Goal: Information Seeking & Learning: Check status

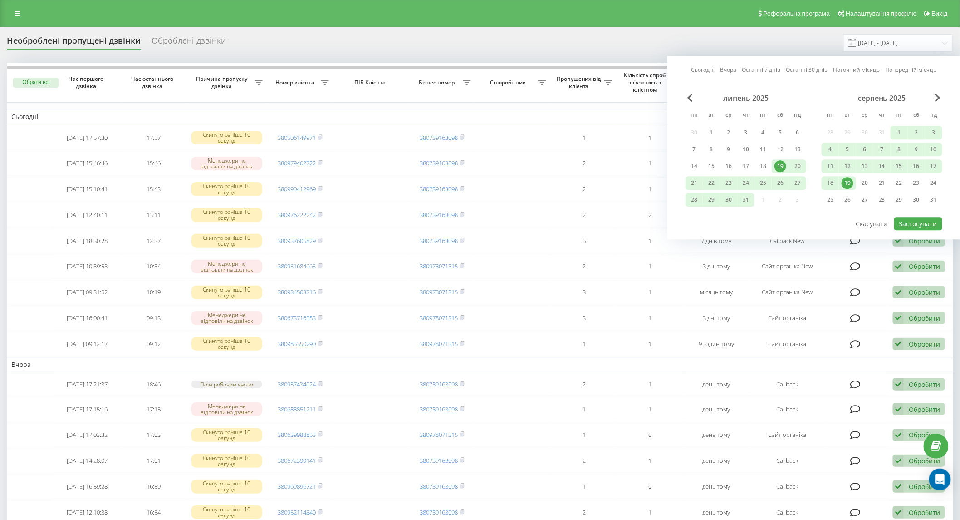
click at [848, 183] on div "19" at bounding box center [848, 183] width 12 height 12
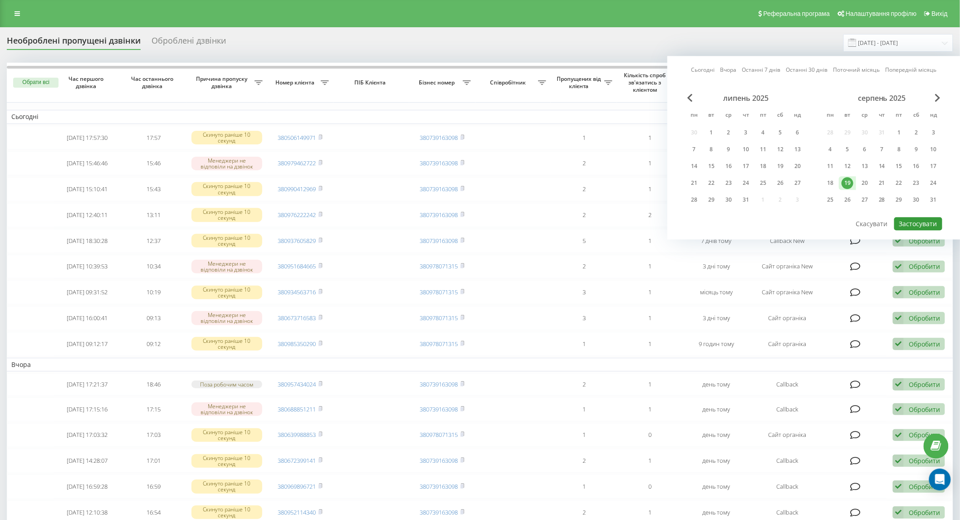
click at [918, 219] on button "Застосувати" at bounding box center [919, 223] width 48 height 13
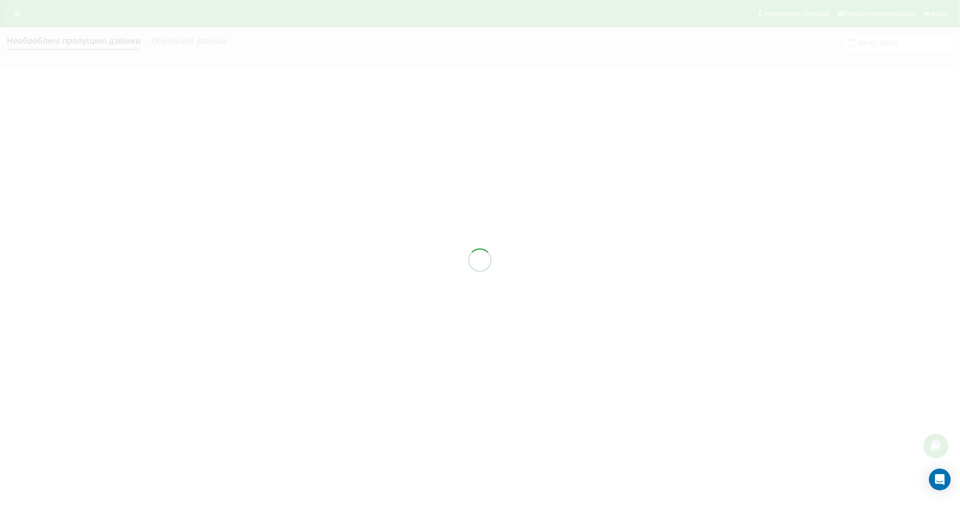
type input "[DATE] - [DATE]"
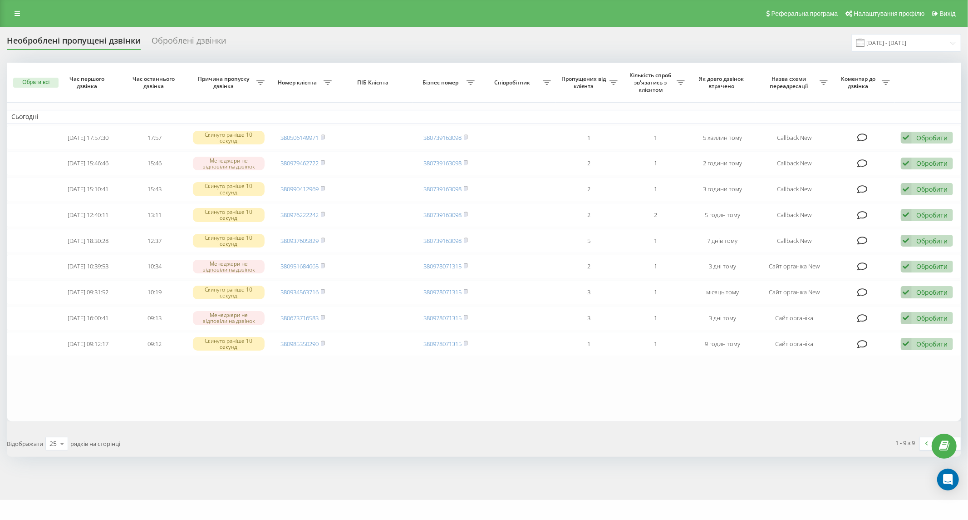
click at [179, 43] on div "Оброблені дзвінки" at bounding box center [189, 43] width 74 height 14
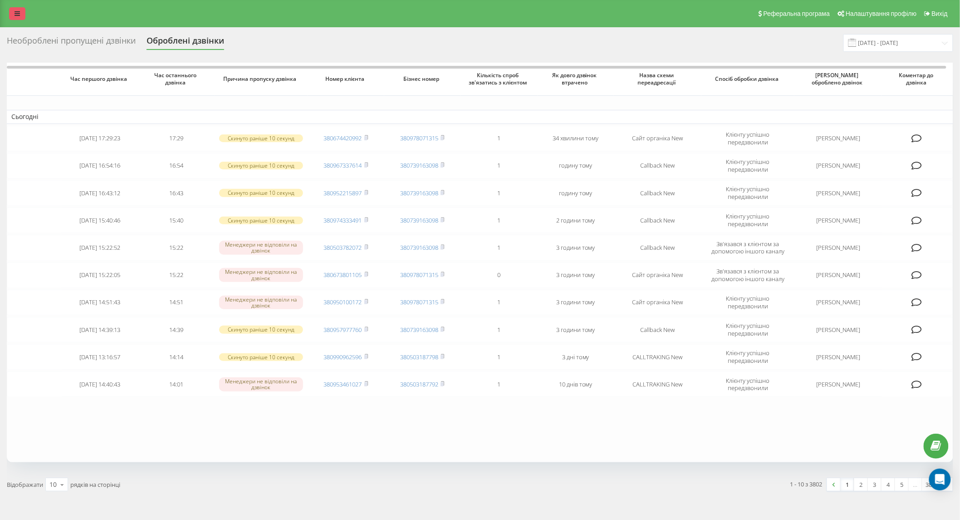
click at [18, 17] on link at bounding box center [17, 13] width 16 height 13
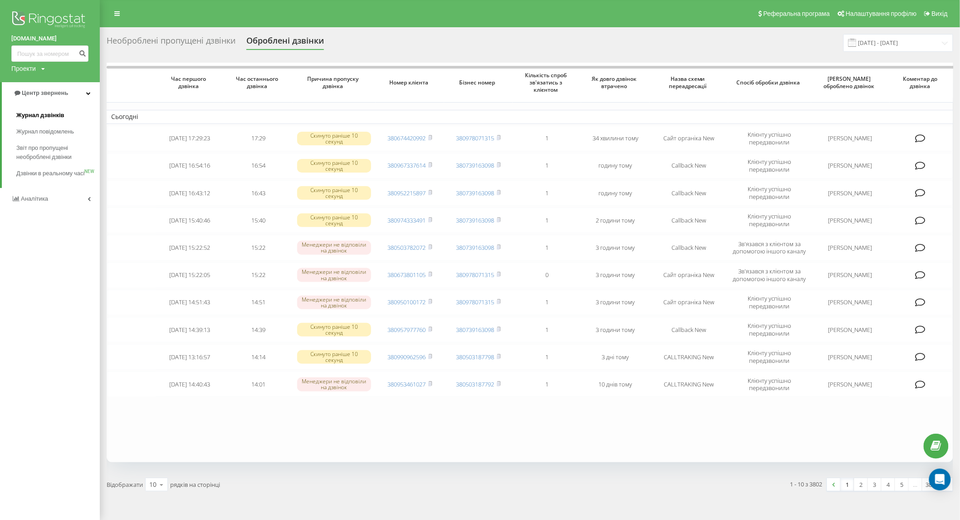
click at [33, 112] on span "Журнал дзвінків" at bounding box center [40, 115] width 48 height 9
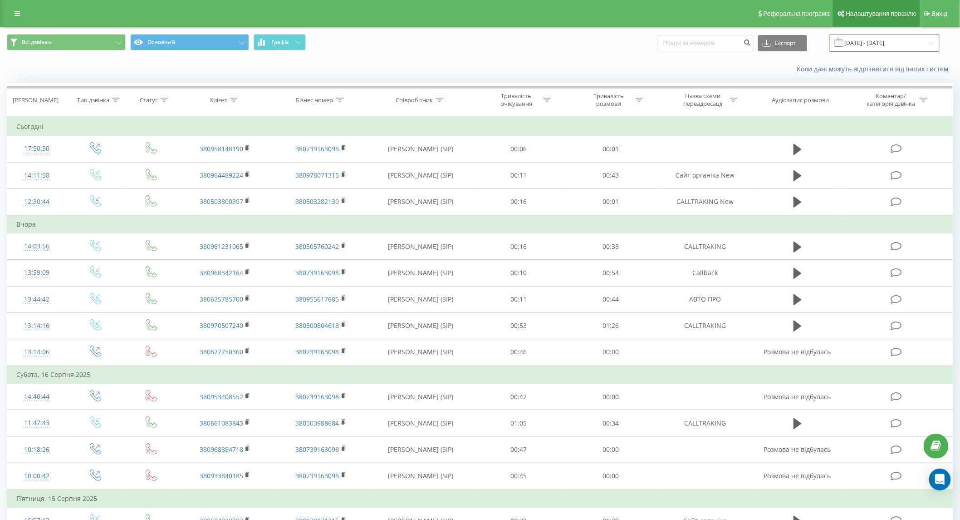
drag, startPoint x: 0, startPoint y: 0, endPoint x: 886, endPoint y: 11, distance: 886.1
click at [888, 36] on input "[DATE] - [DATE]" at bounding box center [885, 43] width 110 height 18
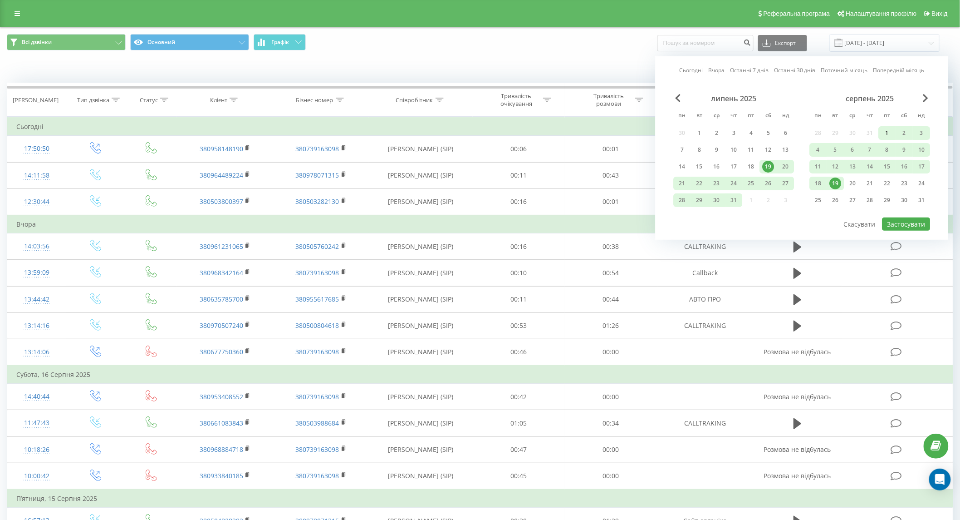
click at [888, 133] on div "1" at bounding box center [888, 133] width 12 height 12
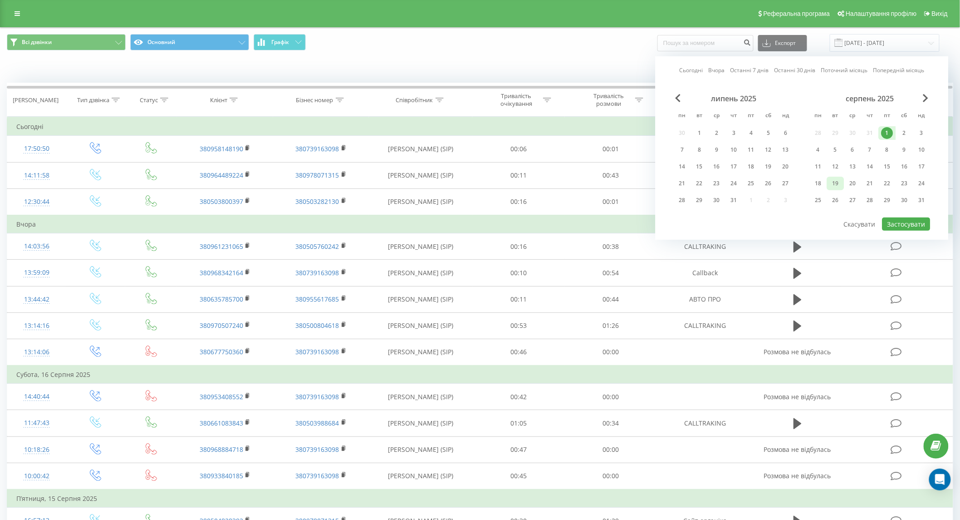
click at [838, 187] on div "19" at bounding box center [836, 183] width 12 height 12
click at [906, 219] on button "Застосувати" at bounding box center [907, 223] width 48 height 13
type input "01.08.2025 - 19.08.2025"
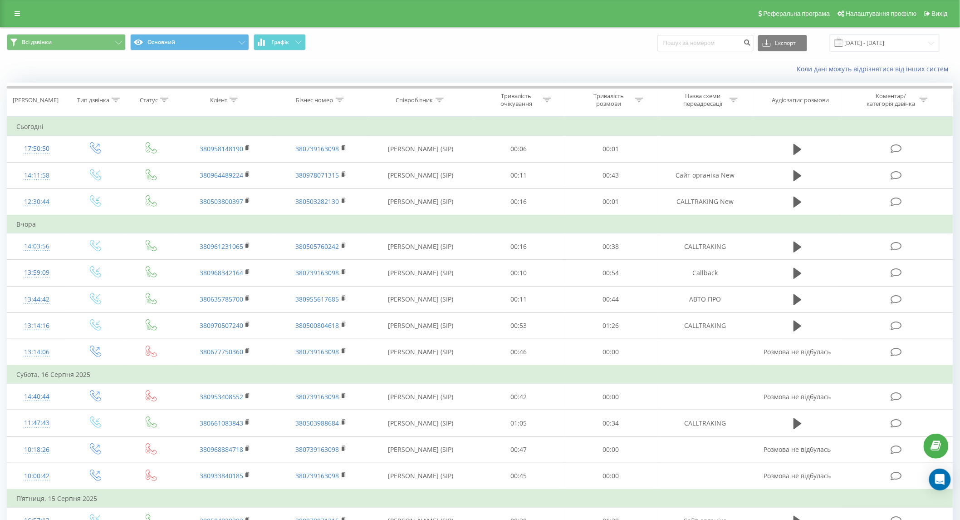
click at [8, 17] on div "Реферальна програма Налаштування профілю Вихід" at bounding box center [480, 13] width 960 height 27
click at [16, 20] on div "Реферальна програма Налаштування профілю Вихід" at bounding box center [480, 13] width 960 height 27
click at [17, 16] on icon at bounding box center [17, 13] width 5 height 6
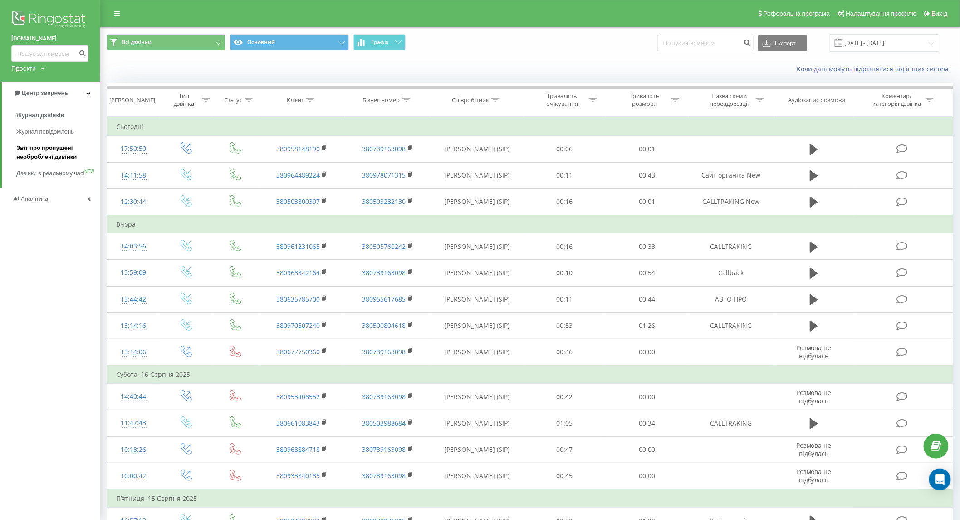
click at [59, 160] on span "Звіт про пропущені необроблені дзвінки" at bounding box center [55, 152] width 79 height 18
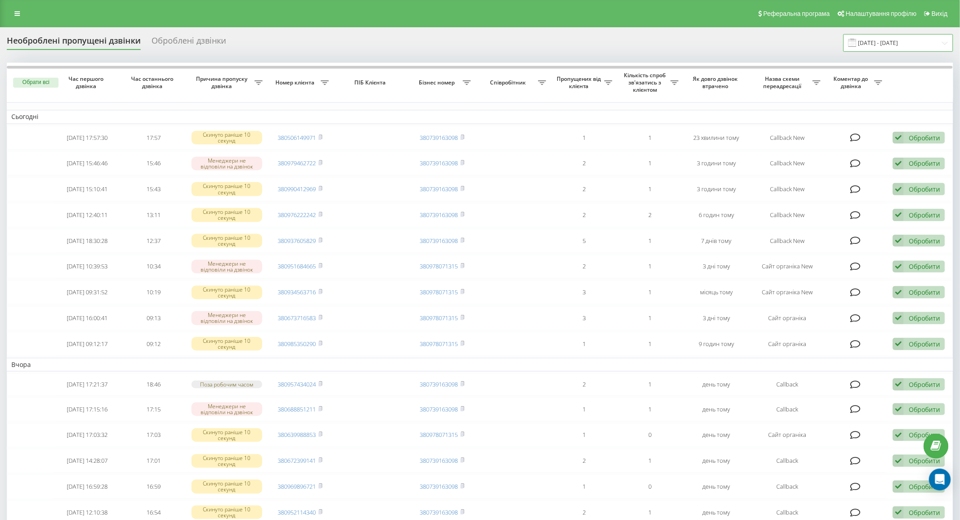
click at [863, 51] on input "[DATE] - [DATE]" at bounding box center [899, 43] width 110 height 18
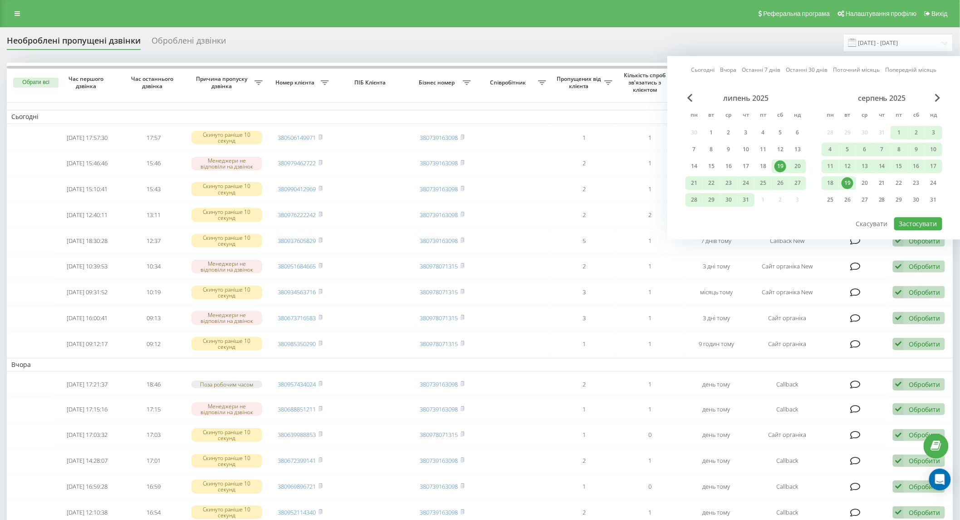
click at [854, 180] on div "19" at bounding box center [847, 183] width 17 height 14
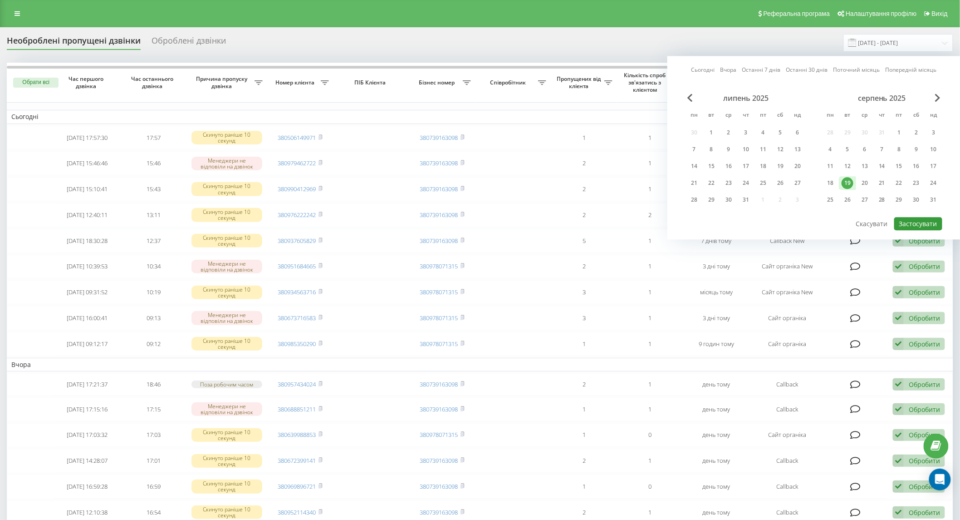
click at [910, 217] on button "Застосувати" at bounding box center [919, 223] width 48 height 13
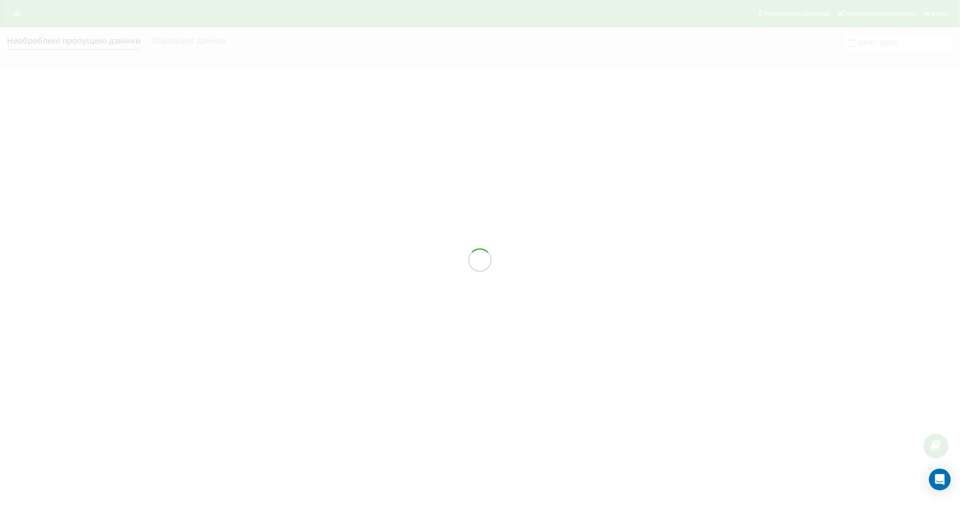
type input "[DATE] - [DATE]"
